Goal: Use online tool/utility

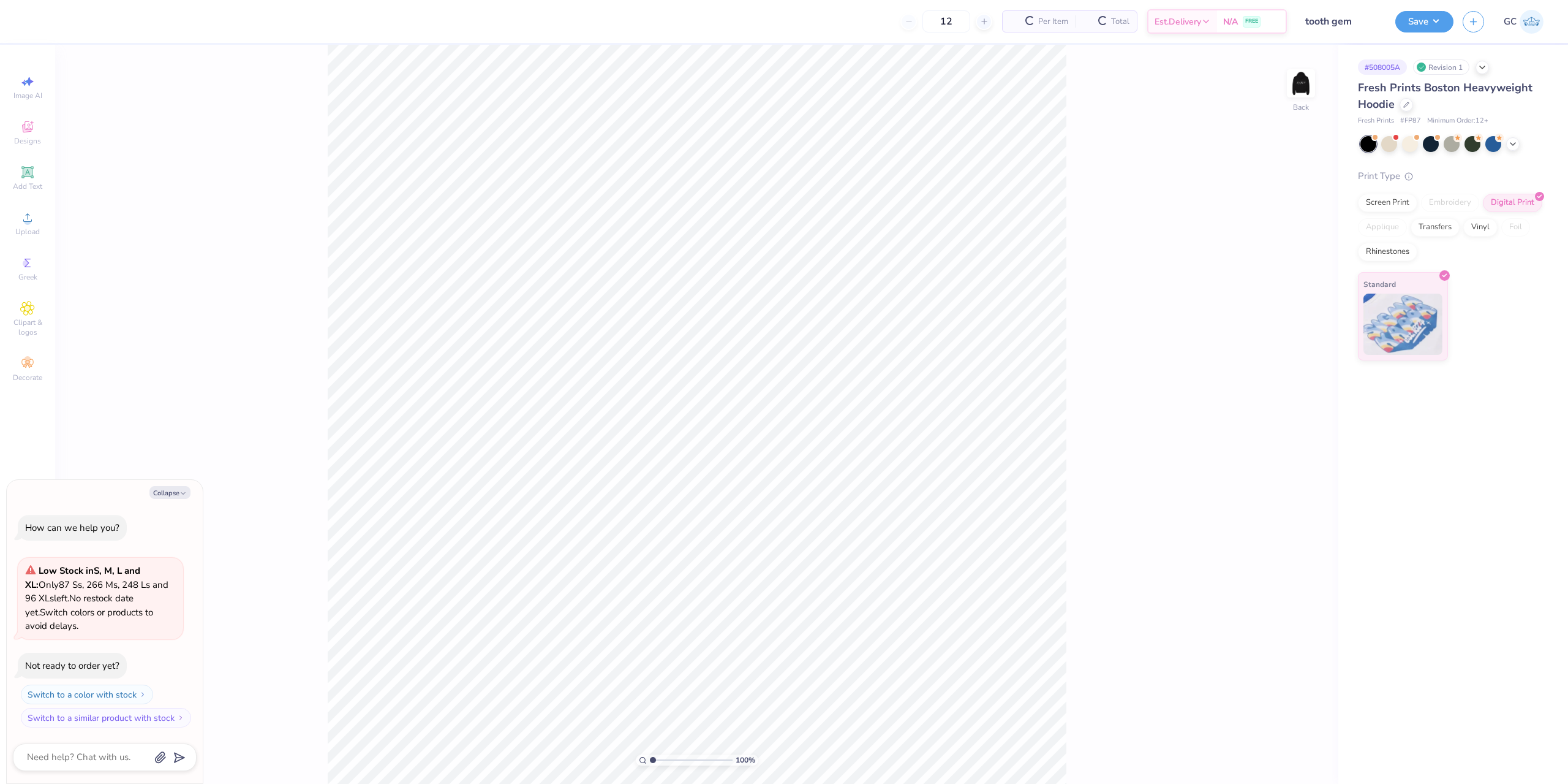
click at [1328, 87] on div "100 % Back" at bounding box center [696, 413] width 1283 height 739
click at [1289, 80] on img at bounding box center [1300, 84] width 49 height 49
type textarea "x"
type input "3.00581987268405"
type textarea "x"
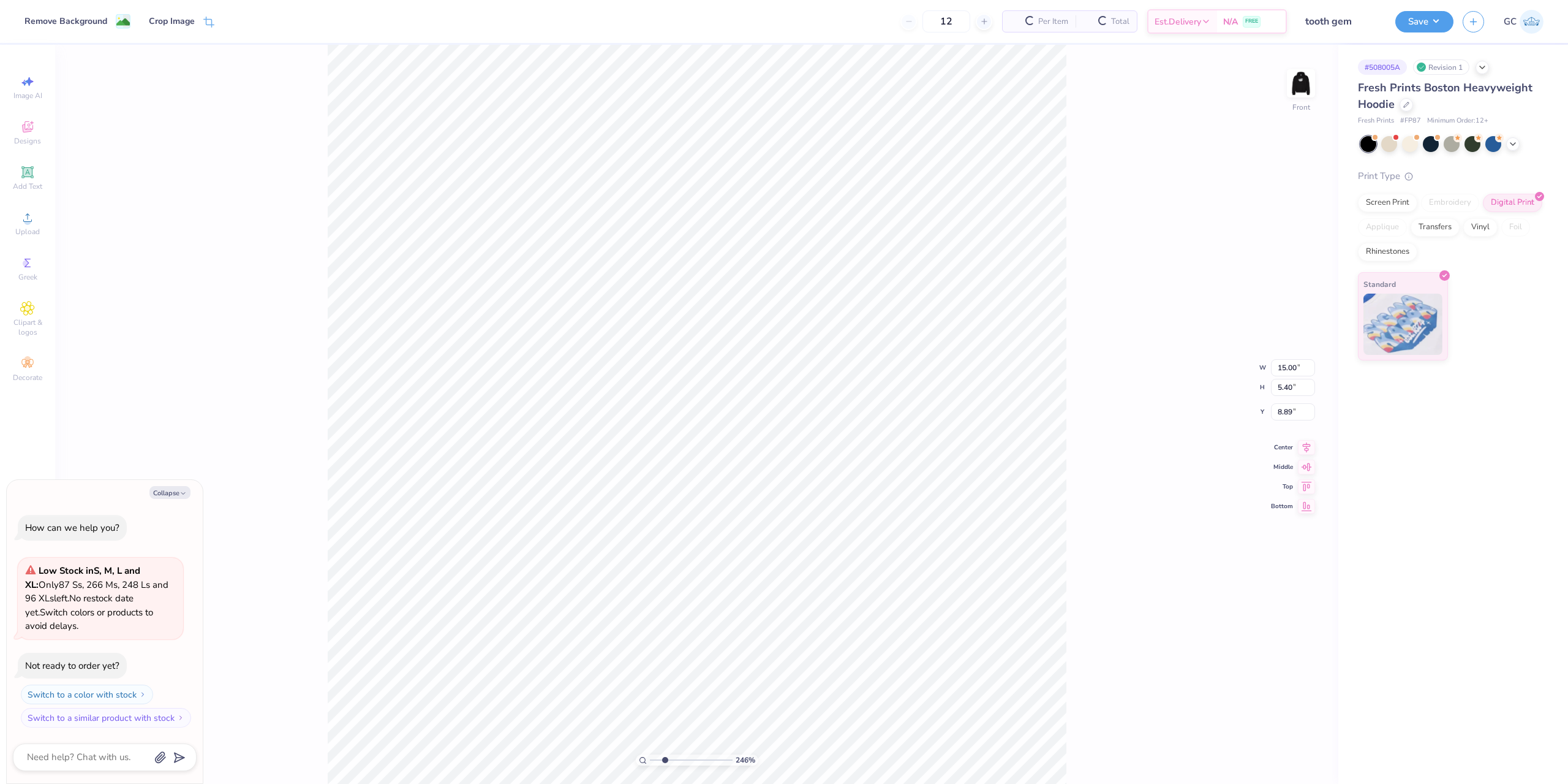
type input "2.46071092039641"
type textarea "x"
type input "2.46071092039641"
type textarea "x"
type input "2.46071092039641"
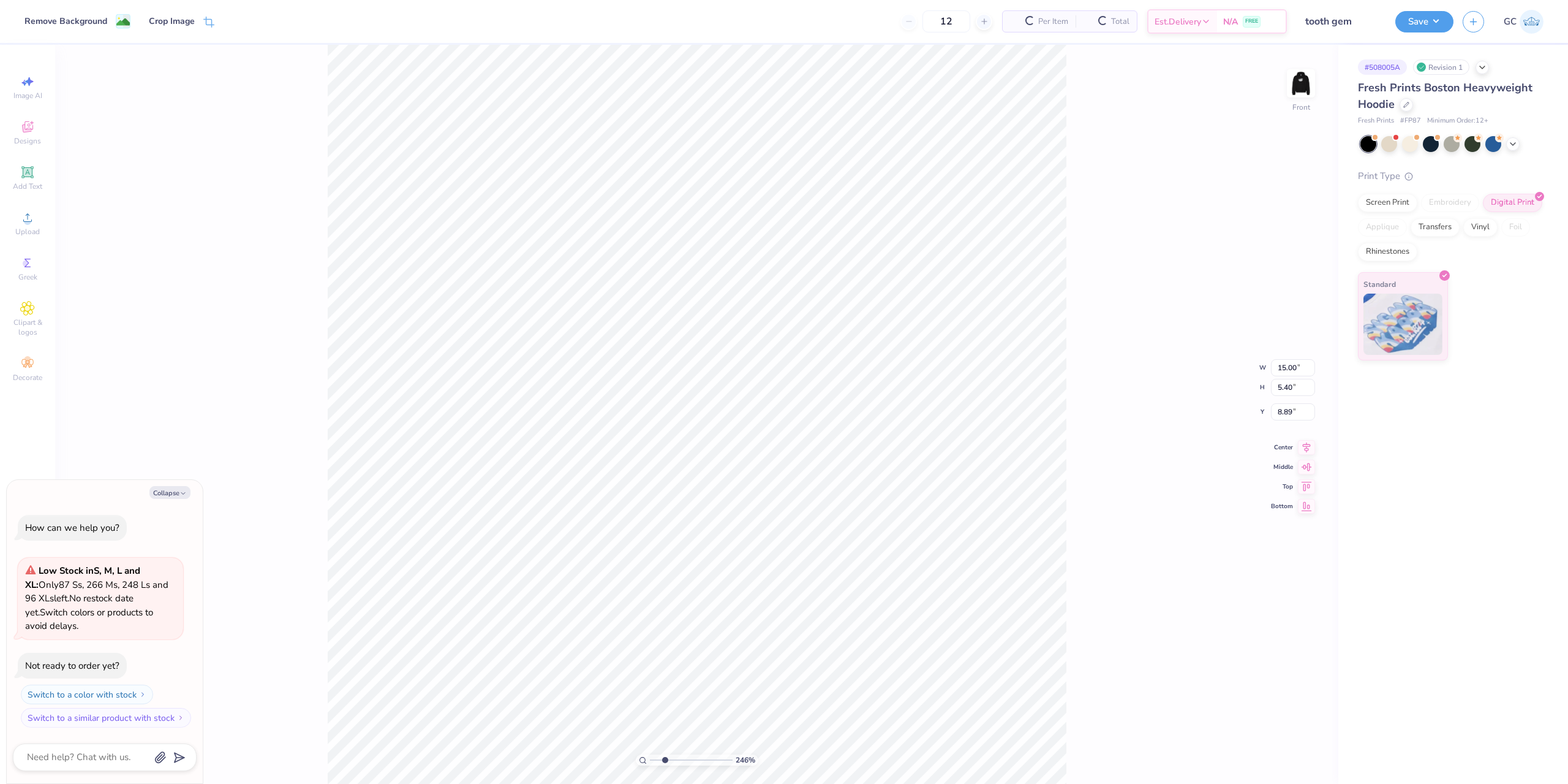
type textarea "x"
type input "1.82266588284093"
